Goal: Task Accomplishment & Management: Use online tool/utility

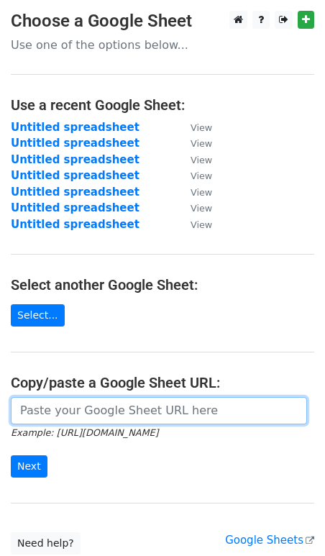
click at [50, 420] on input "url" at bounding box center [159, 410] width 296 height 27
paste input "https://docs.google.com/spreadsheets/d/1WjEevK3JdOCK-5rnnWoZXKDBqMT5I0L3UJozpNM…"
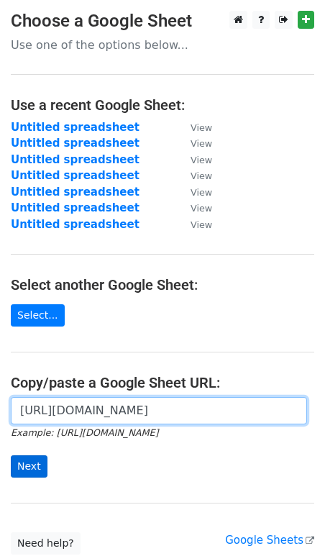
type input "https://docs.google.com/spreadsheets/d/1WjEevK3JdOCK-5rnnWoZXKDBqMT5I0L3UJozpNM…"
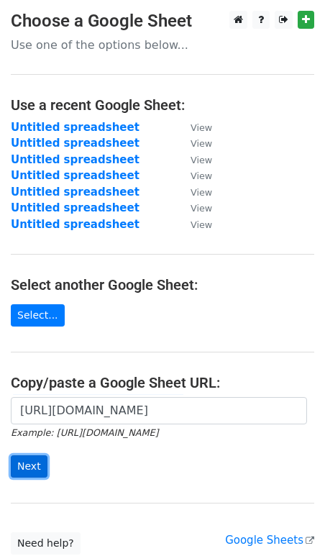
click at [41, 462] on input "Next" at bounding box center [29, 466] width 37 height 22
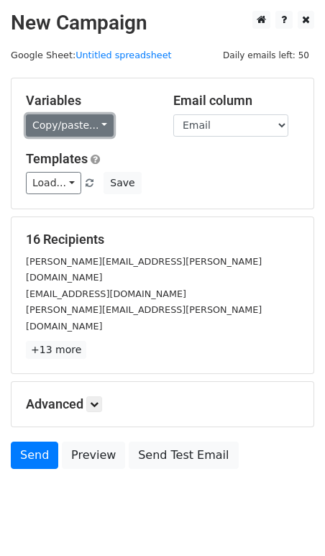
click at [65, 126] on link "Copy/paste..." at bounding box center [70, 125] width 88 height 22
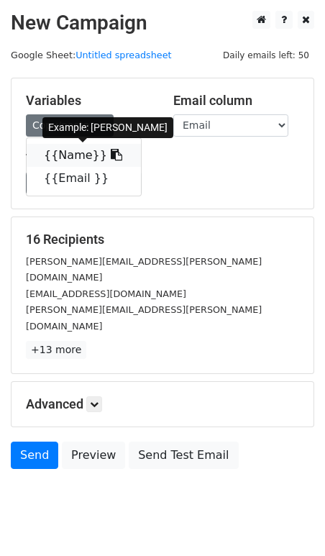
click at [67, 155] on link "{{Name}}" at bounding box center [84, 155] width 114 height 23
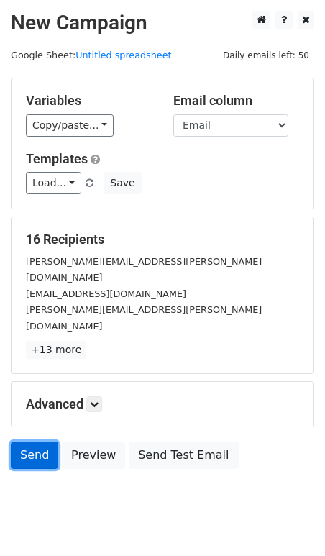
click at [35, 442] on link "Send" at bounding box center [34, 455] width 47 height 27
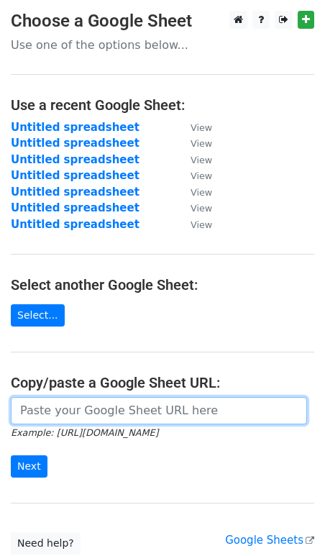
click at [40, 409] on input "url" at bounding box center [159, 410] width 296 height 27
paste input "https://docs.google.com/spreadsheets/d/1e_9OdLNF3qow07AN0vZ574t0C44alhNbhzvlWJN…"
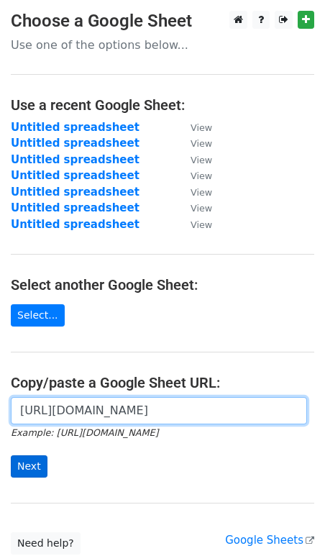
type input "https://docs.google.com/spreadsheets/d/1e_9OdLNF3qow07AN0vZ574t0C44alhNbhzvlWJN…"
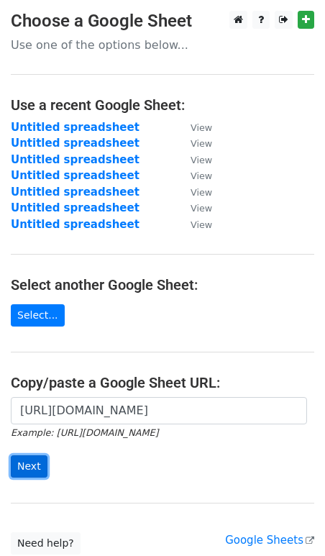
click at [36, 470] on input "Next" at bounding box center [29, 466] width 37 height 22
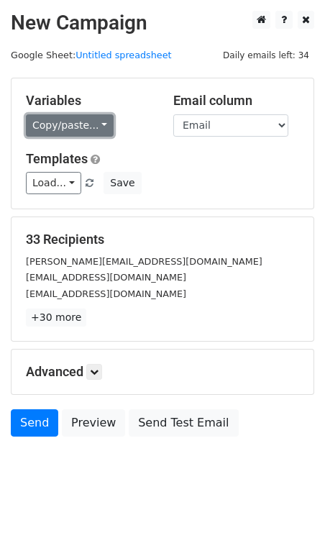
click at [71, 123] on link "Copy/paste..." at bounding box center [70, 125] width 88 height 22
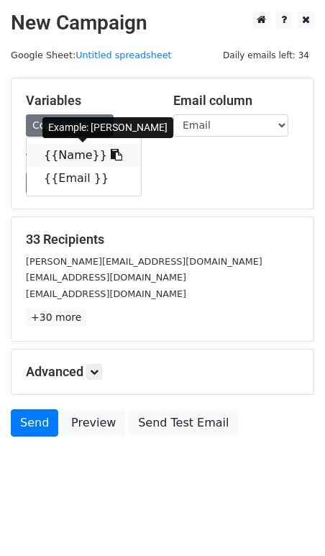
click at [68, 155] on link "{{Name}}" at bounding box center [84, 155] width 114 height 23
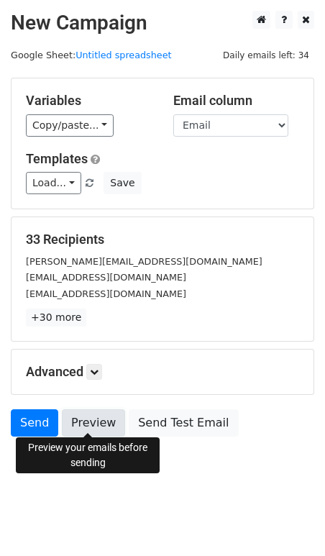
click at [86, 413] on link "Preview" at bounding box center [93, 422] width 63 height 27
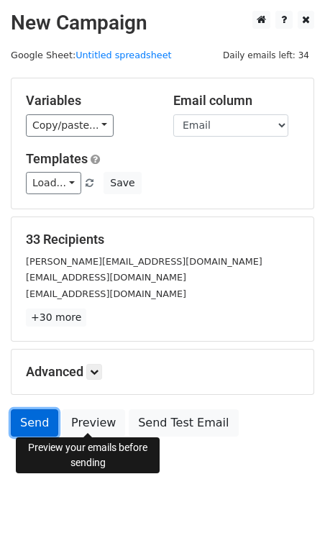
click at [20, 427] on link "Send" at bounding box center [34, 422] width 47 height 27
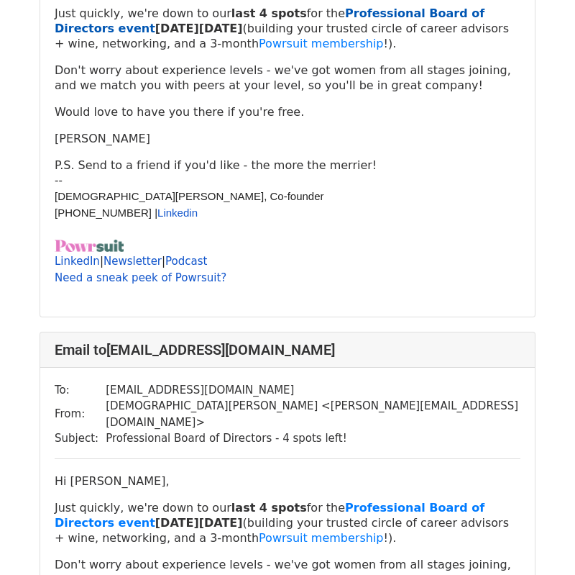
scroll to position [194, 0]
